Goal: Task Accomplishment & Management: Manage account settings

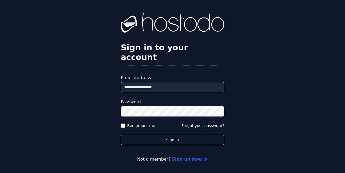
click at [164, 137] on button "Sign in" at bounding box center [172, 140] width 103 height 11
click at [164, 135] on button "Sign in" at bounding box center [172, 140] width 103 height 11
click at [161, 136] on button "Sign in" at bounding box center [172, 140] width 103 height 11
click at [160, 136] on button "Sign in" at bounding box center [172, 140] width 103 height 11
click at [159, 137] on button "Sign in" at bounding box center [172, 140] width 103 height 11
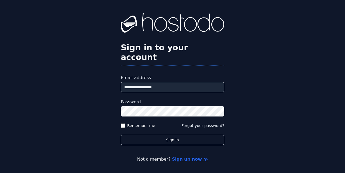
click at [121, 135] on button "Sign in" at bounding box center [172, 140] width 103 height 11
